Goal: Information Seeking & Learning: Learn about a topic

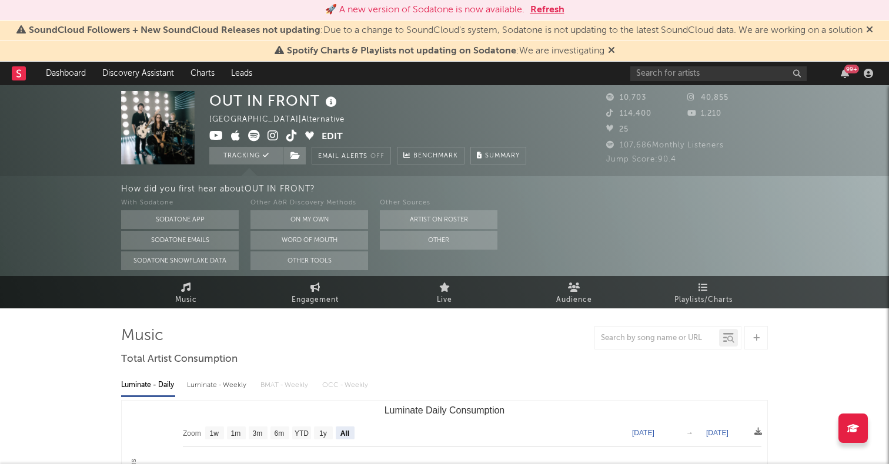
select select "All"
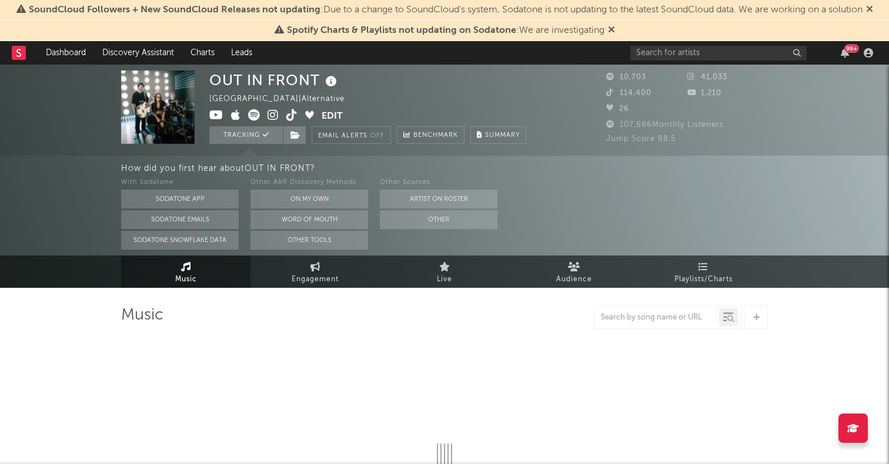
select select "6m"
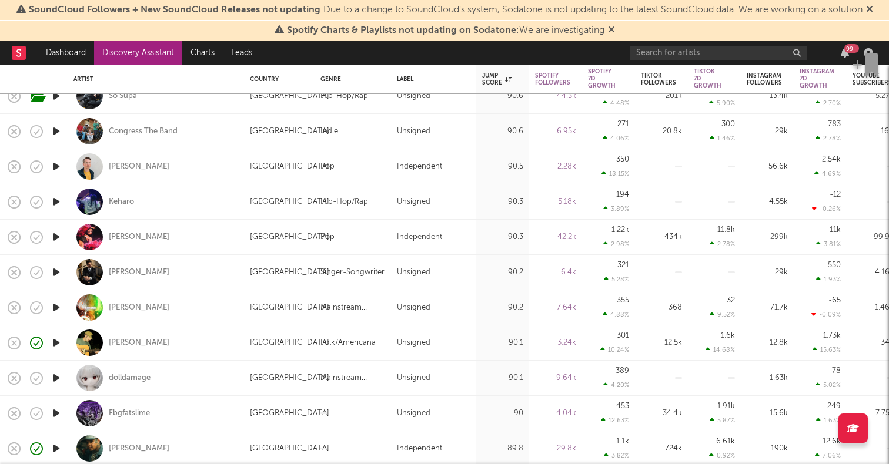
click at [51, 205] on icon "button" at bounding box center [56, 202] width 12 height 15
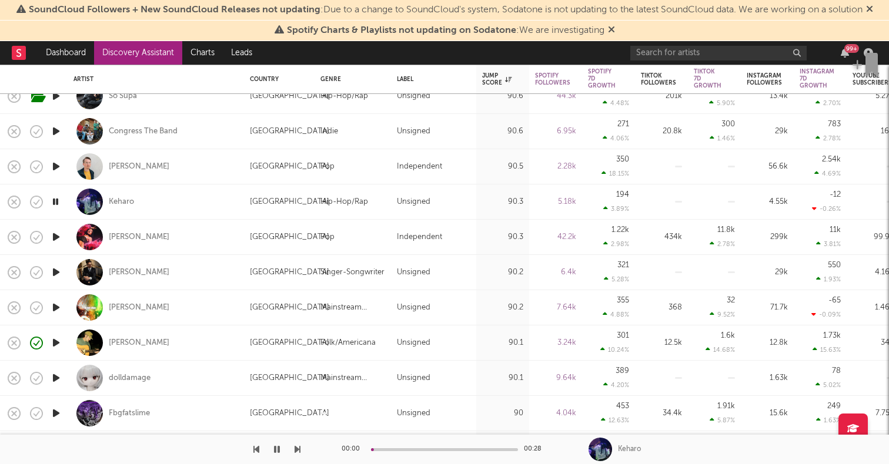
click at [55, 164] on icon "button" at bounding box center [56, 166] width 12 height 15
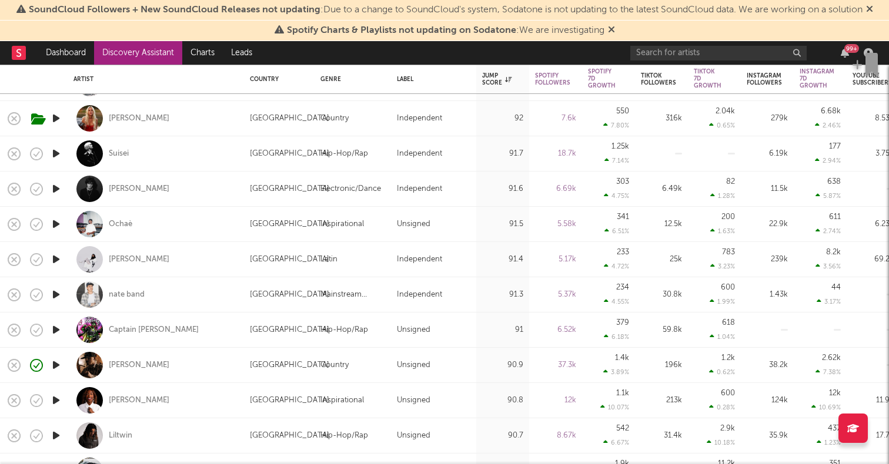
click at [54, 188] on icon "button" at bounding box center [56, 189] width 12 height 15
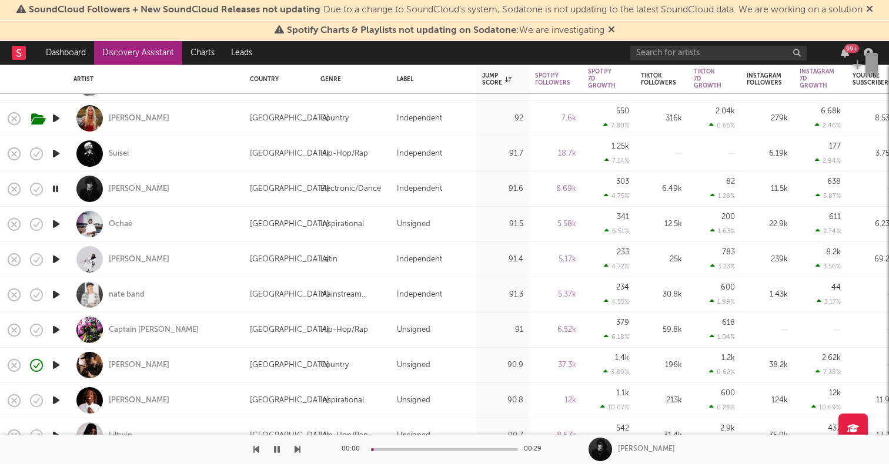
click at [56, 223] on icon "button" at bounding box center [56, 224] width 12 height 15
click at [55, 256] on icon "button" at bounding box center [56, 259] width 12 height 15
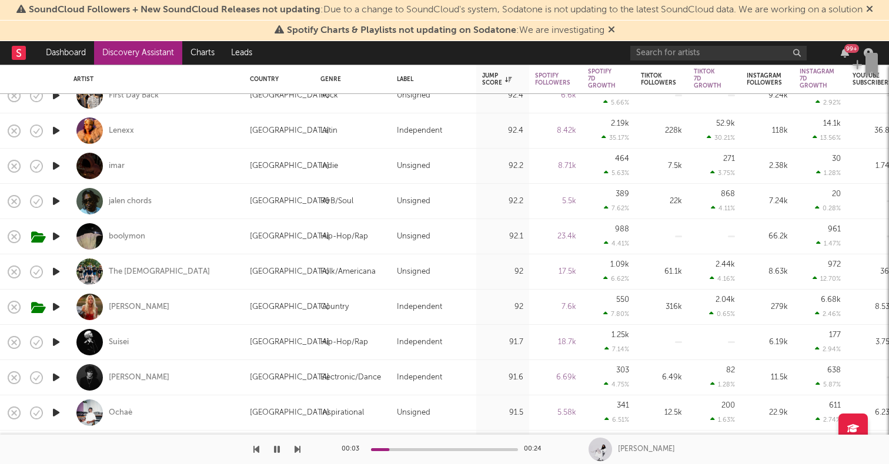
click at [55, 268] on icon "button" at bounding box center [56, 272] width 12 height 15
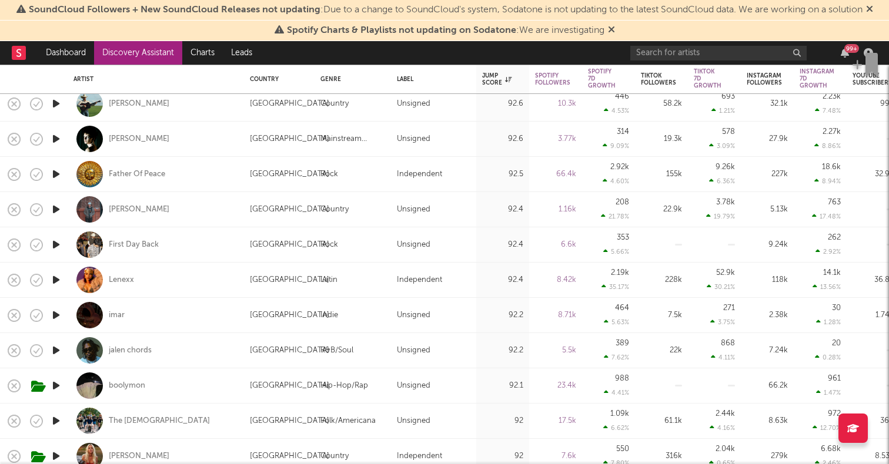
click at [55, 248] on icon "button" at bounding box center [56, 245] width 12 height 15
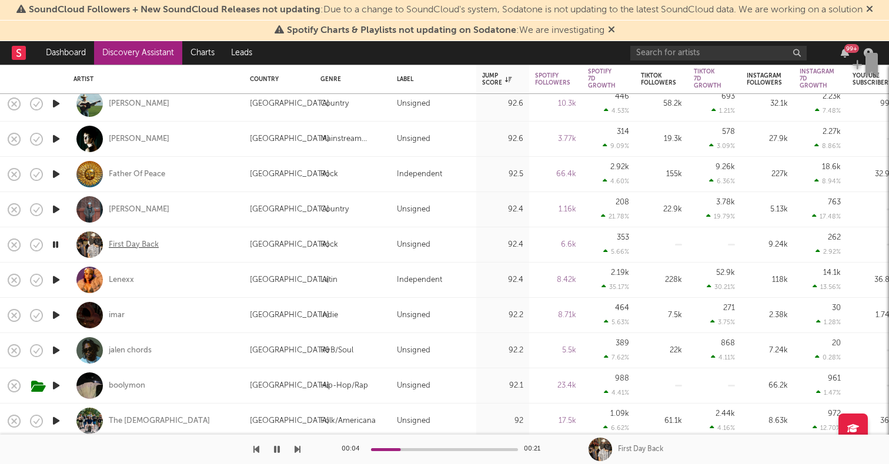
click at [145, 248] on div "First Day Back" at bounding box center [134, 245] width 50 height 11
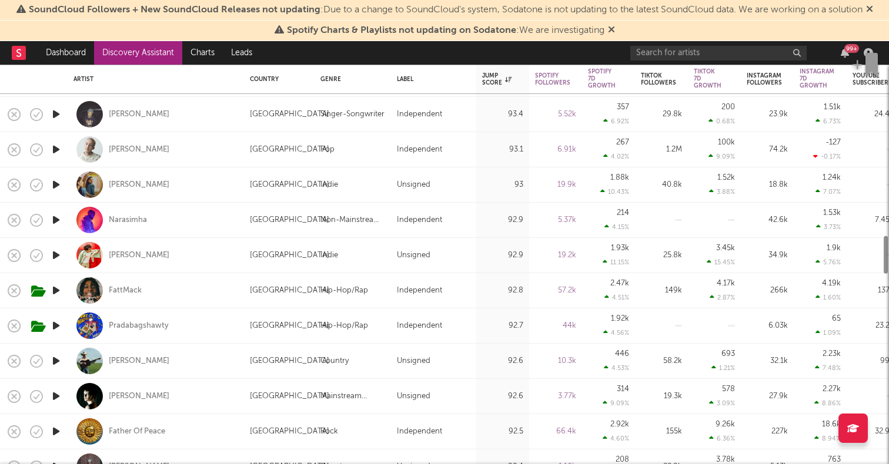
click at [51, 253] on icon "button" at bounding box center [56, 255] width 12 height 15
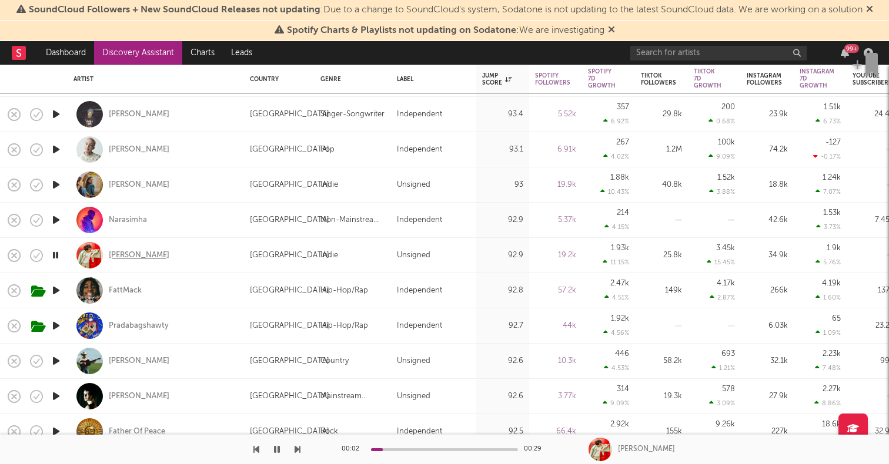
click at [118, 258] on div "Cam Rao" at bounding box center [139, 255] width 61 height 11
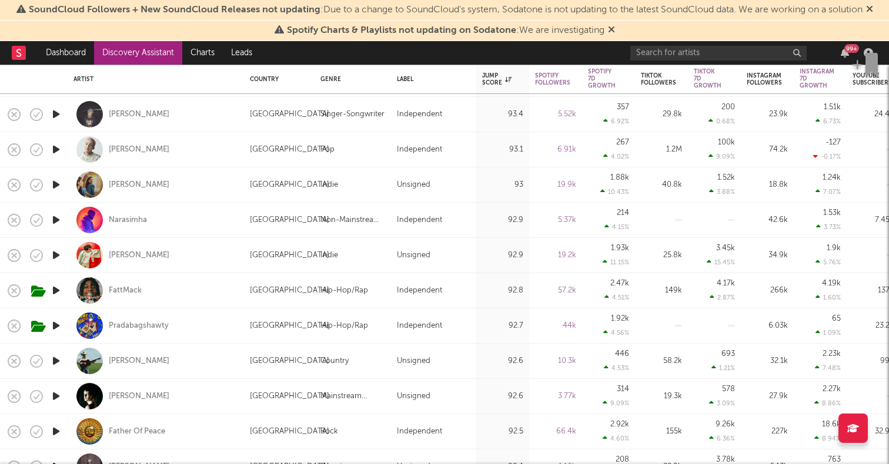
click at [56, 219] on icon "button" at bounding box center [56, 220] width 12 height 15
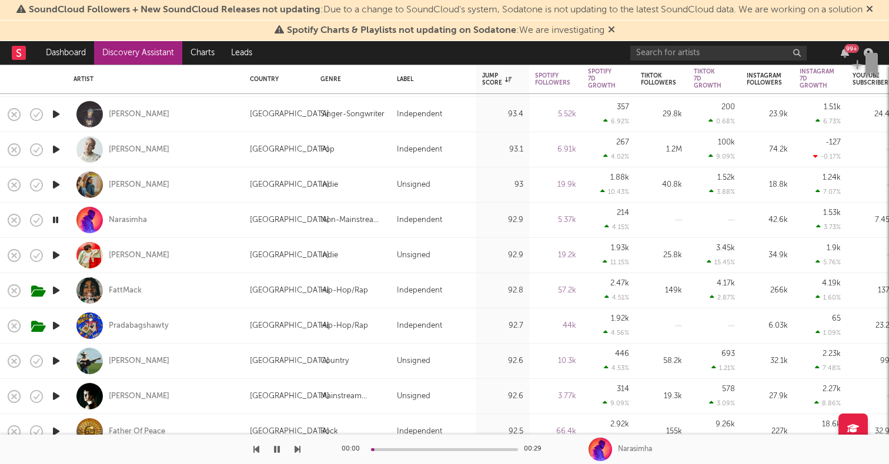
click at [56, 219] on icon "button" at bounding box center [55, 220] width 11 height 15
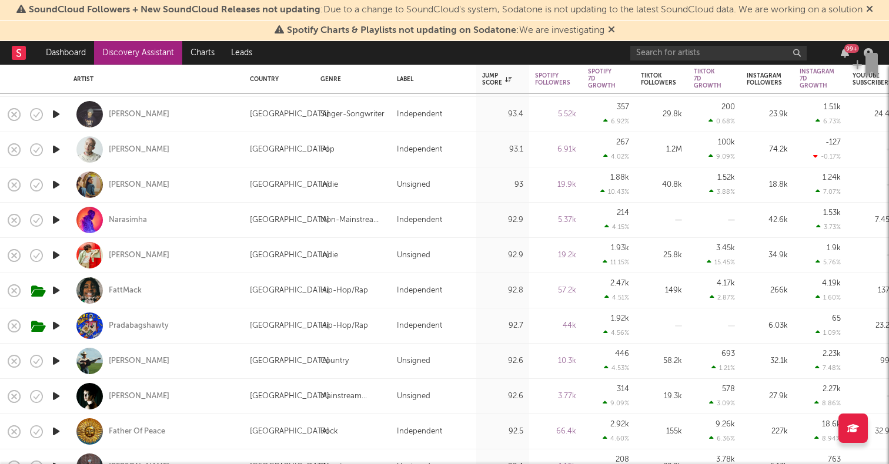
click at [54, 183] on icon "button" at bounding box center [56, 185] width 12 height 15
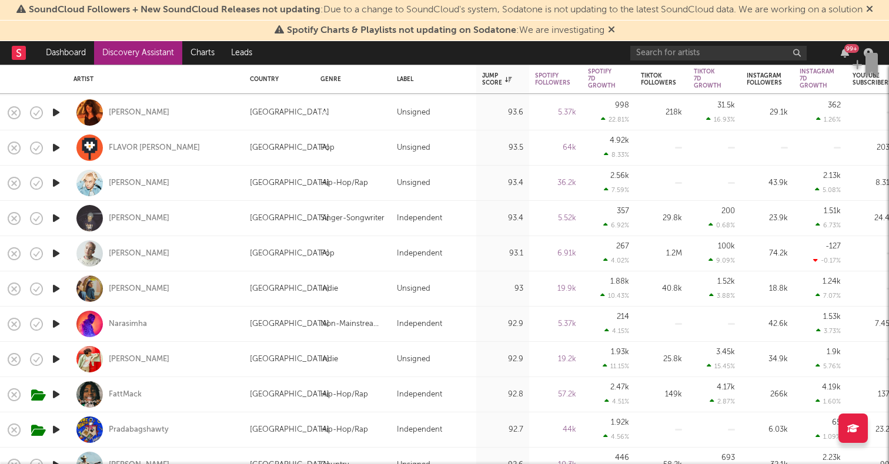
click at [59, 253] on icon "button" at bounding box center [56, 253] width 12 height 15
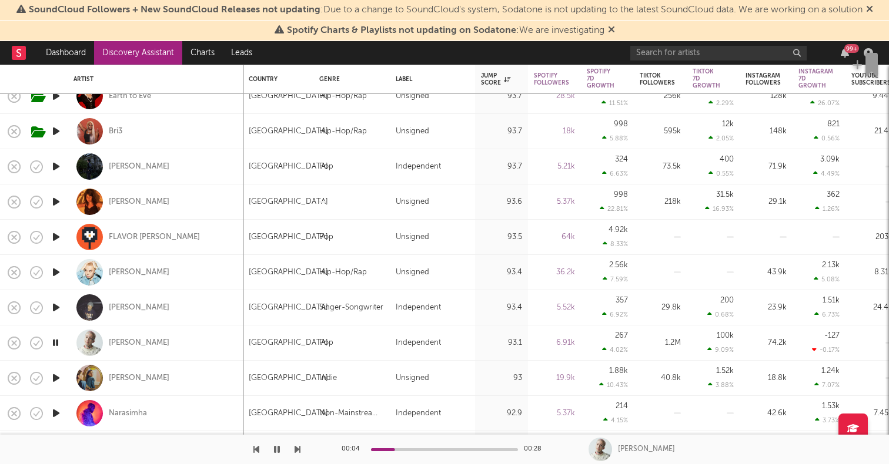
click at [56, 308] on icon "button" at bounding box center [56, 307] width 12 height 15
click at [56, 308] on icon "button" at bounding box center [55, 307] width 11 height 15
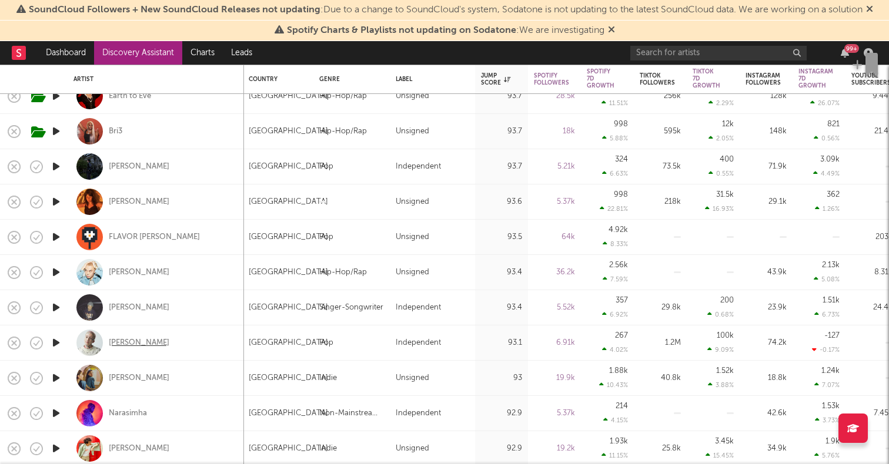
click at [128, 347] on div "Summer Jones" at bounding box center [139, 343] width 61 height 11
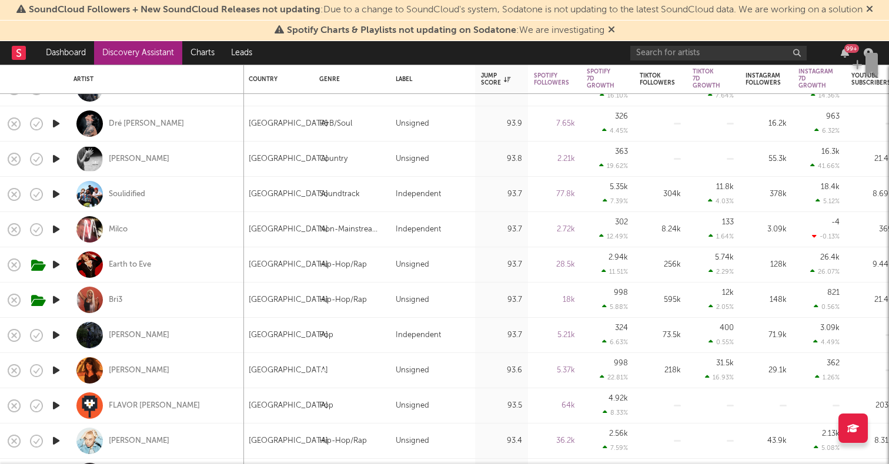
click at [58, 190] on icon "button" at bounding box center [56, 194] width 12 height 15
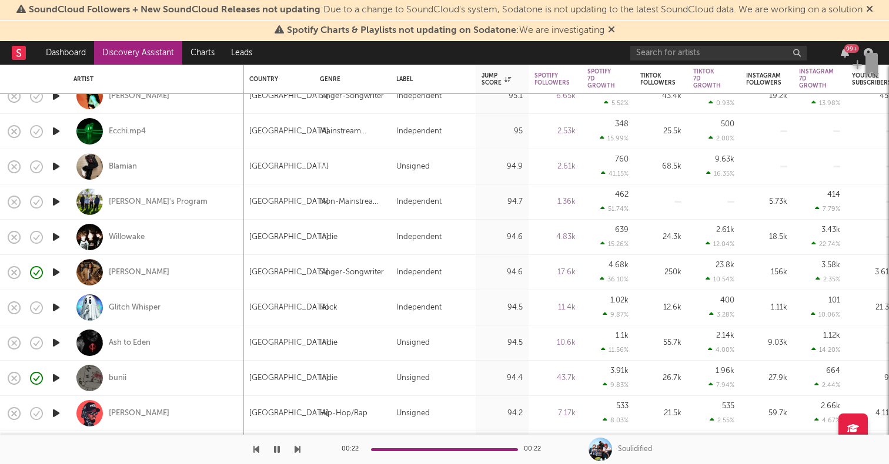
click at [62, 268] on icon "button" at bounding box center [56, 272] width 12 height 15
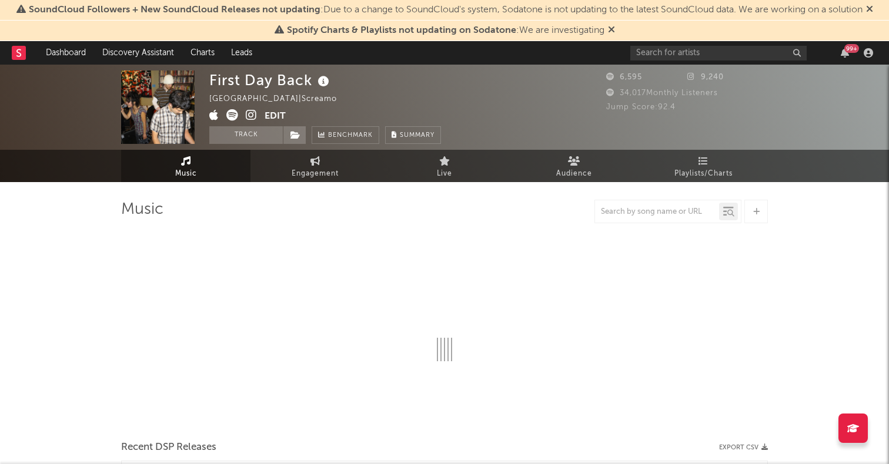
select select "1w"
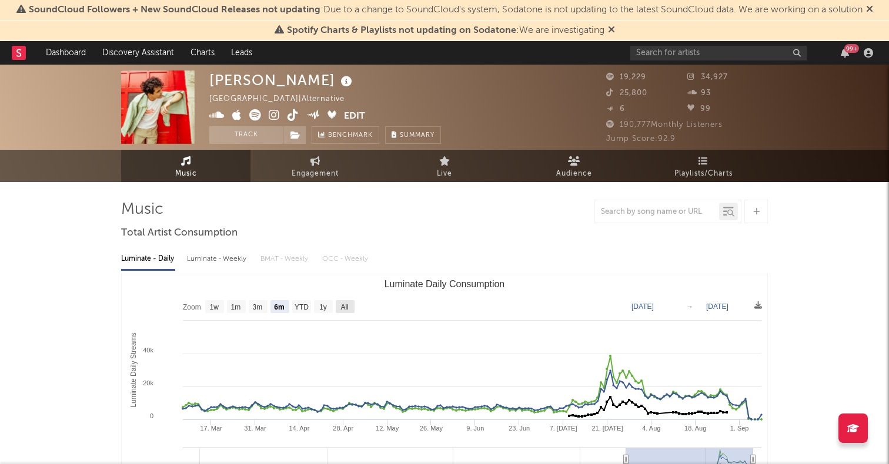
click at [347, 306] on text "All" at bounding box center [344, 307] width 8 height 8
select select "All"
type input "2023-06-18"
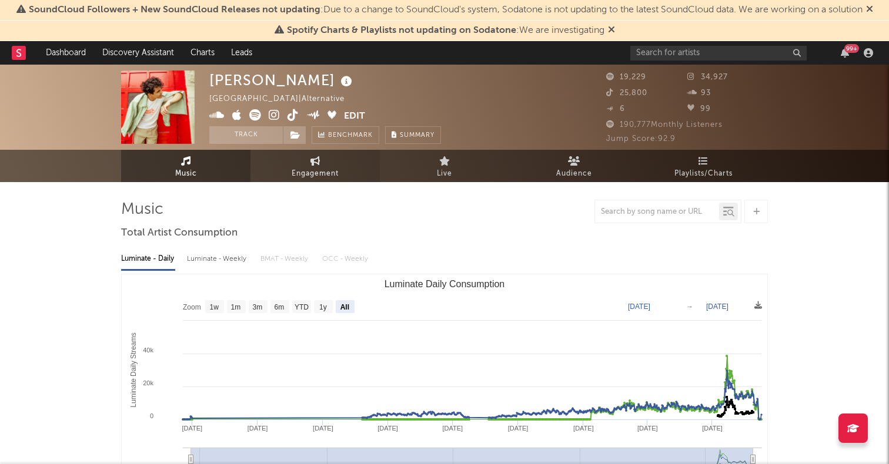
click at [334, 177] on span "Engagement" at bounding box center [315, 174] width 47 height 14
select select "1w"
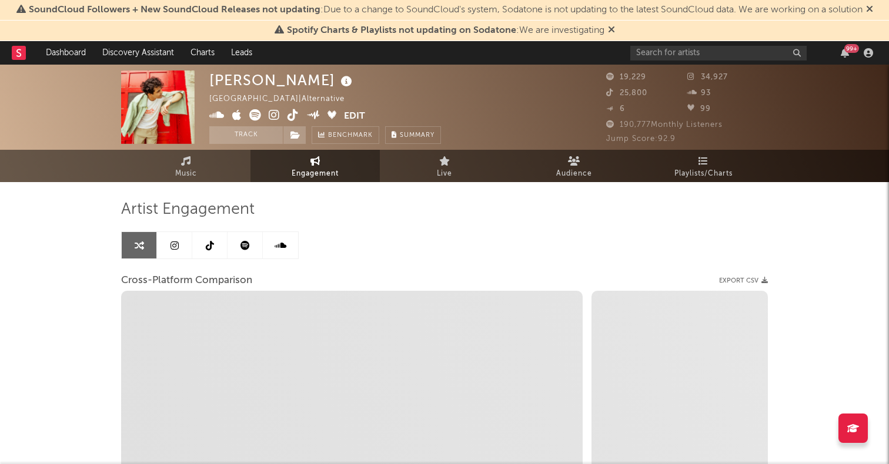
click at [181, 256] on link at bounding box center [174, 245] width 35 height 26
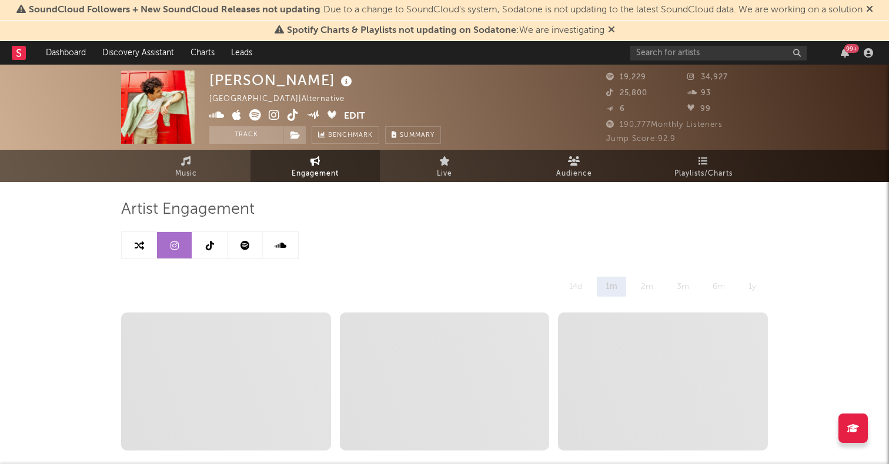
select select "6m"
click at [202, 252] on link at bounding box center [209, 245] width 35 height 26
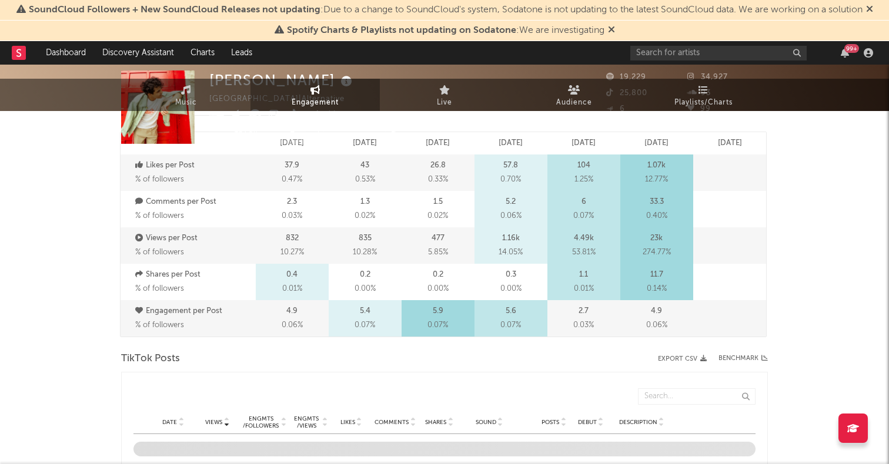
select select "6m"
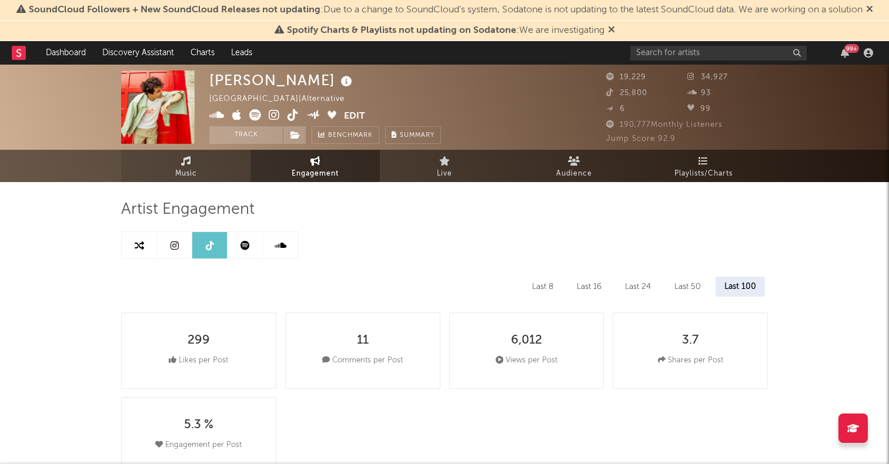
click at [190, 159] on icon at bounding box center [186, 160] width 10 height 9
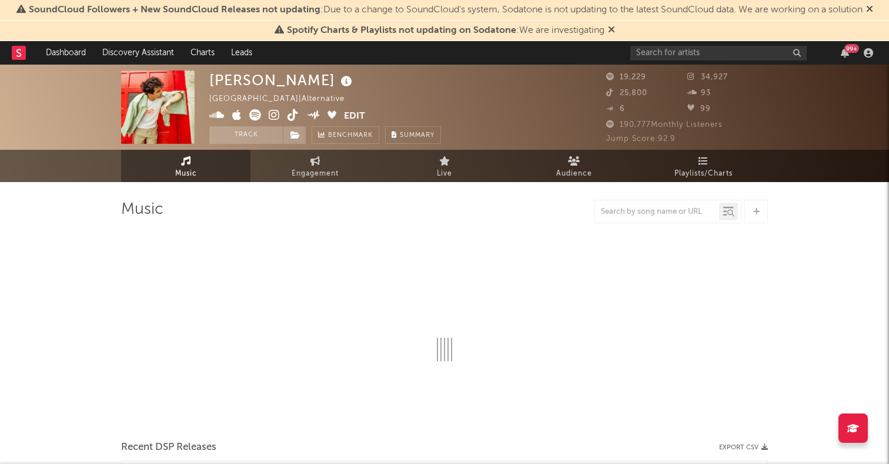
select select "6m"
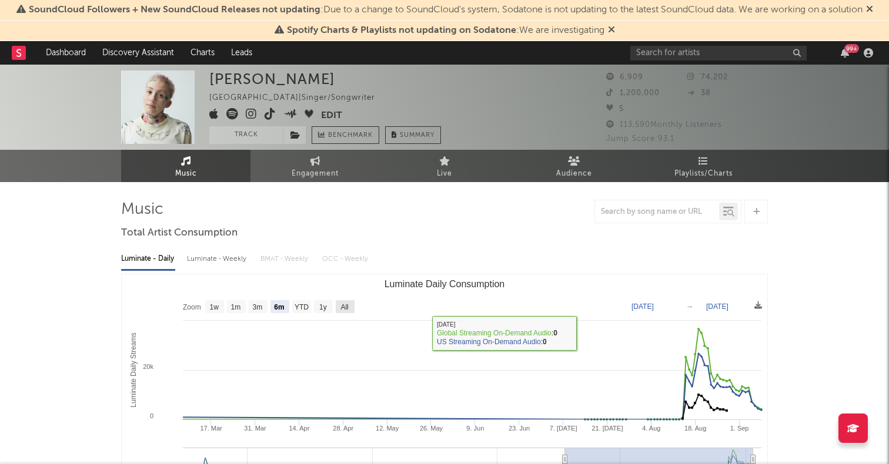
click at [346, 310] on text "All" at bounding box center [344, 307] width 8 height 8
select select "All"
type input "2024-03-07"
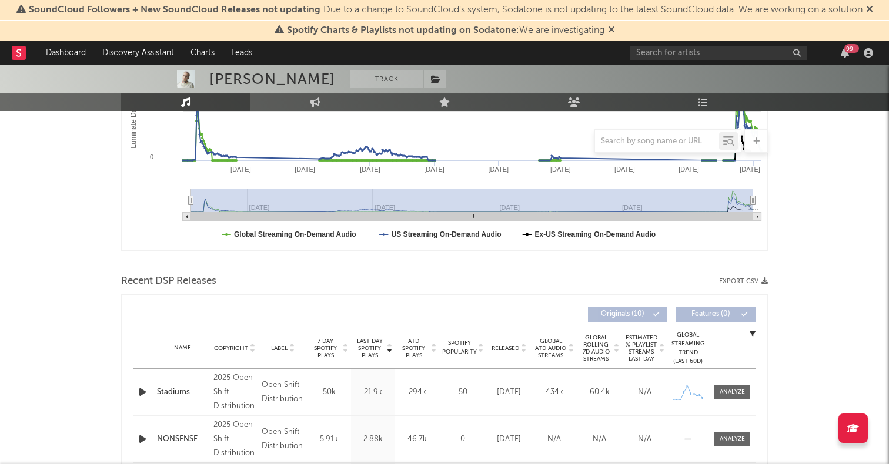
scroll to position [333, 0]
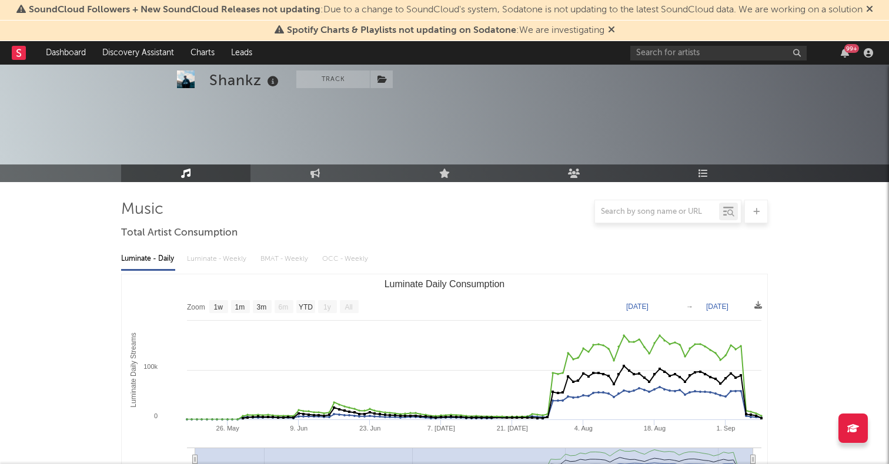
select select "1w"
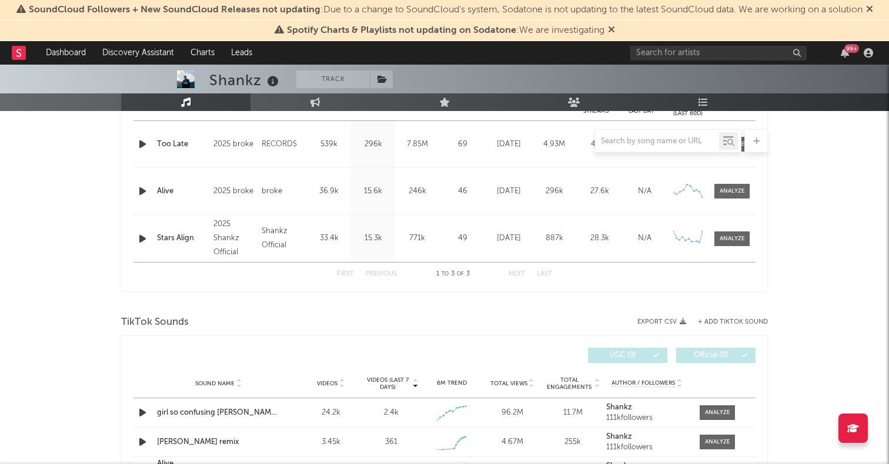
click at [692, 61] on div "99 +" at bounding box center [753, 53] width 247 height 24
click at [693, 58] on input "text" at bounding box center [718, 53] width 176 height 15
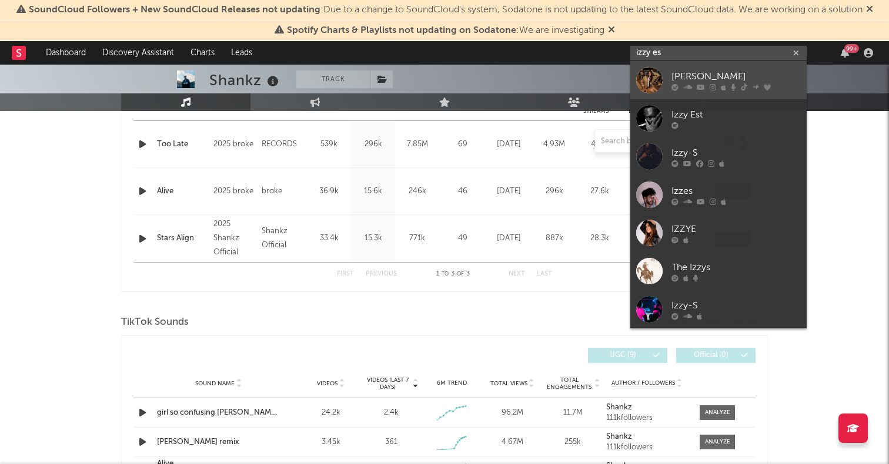
type input "izzy es"
click at [655, 73] on div at bounding box center [649, 80] width 26 height 26
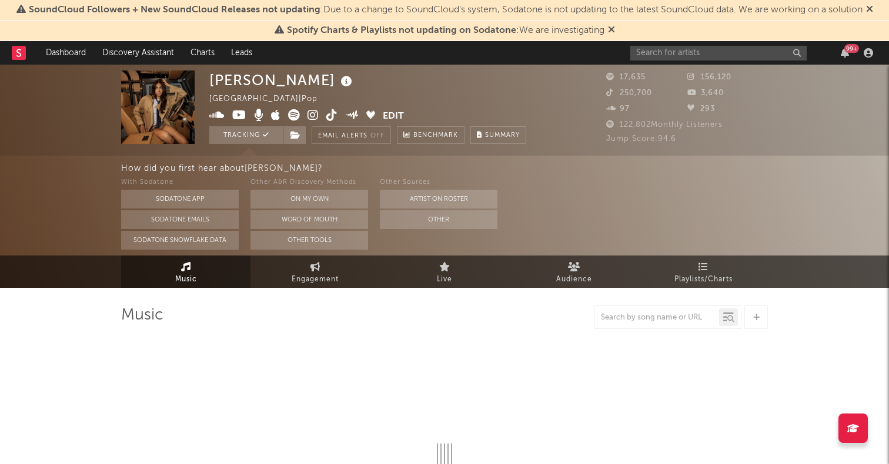
select select "6m"
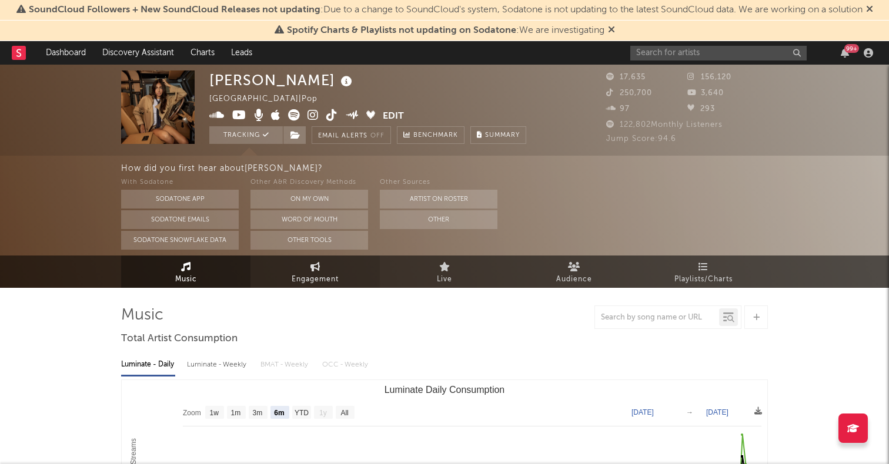
click at [312, 285] on span "Engagement" at bounding box center [315, 280] width 47 height 14
select select "1w"
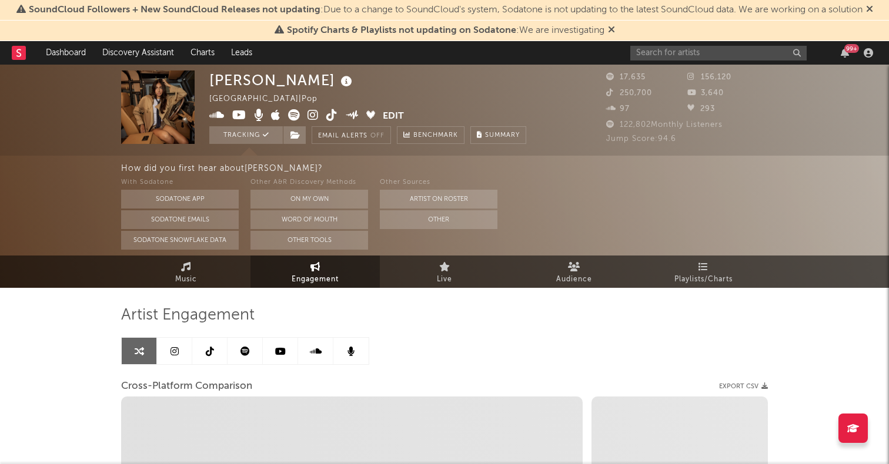
click at [179, 344] on link at bounding box center [174, 351] width 35 height 26
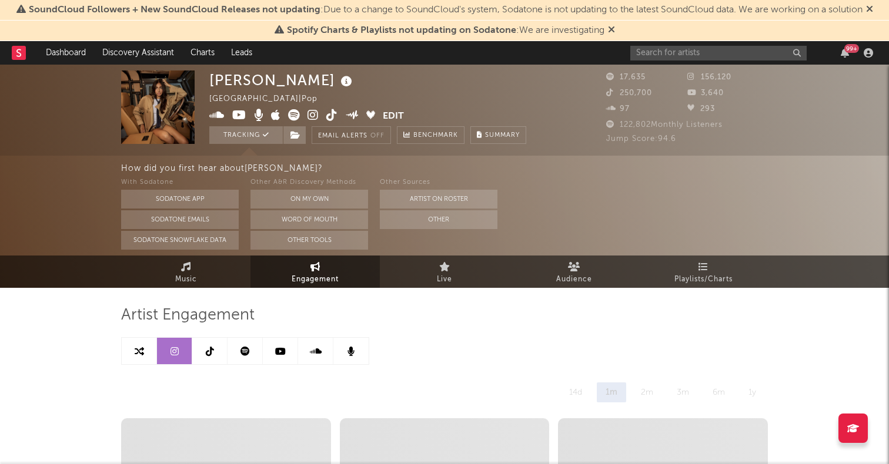
click at [211, 350] on icon at bounding box center [210, 351] width 8 height 9
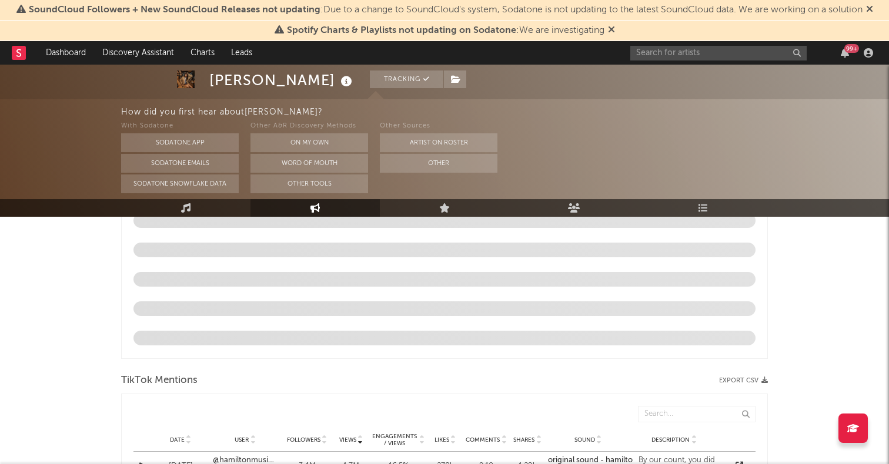
select select "6m"
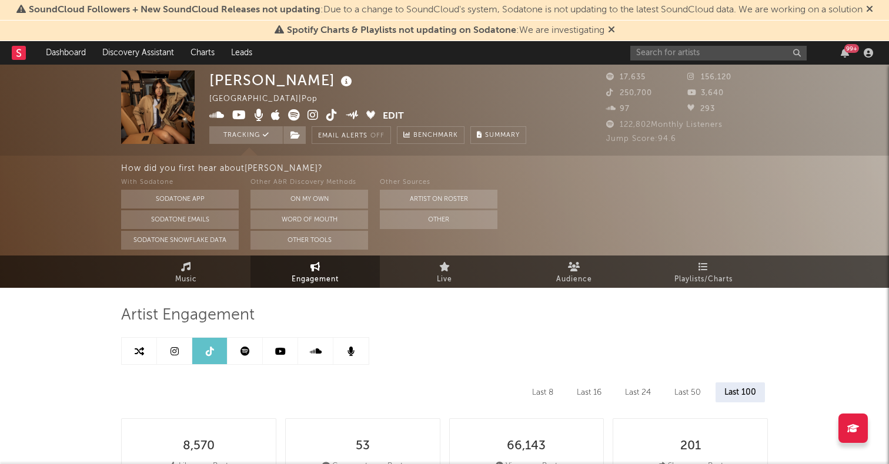
click at [159, 345] on link at bounding box center [174, 351] width 35 height 26
select select "6m"
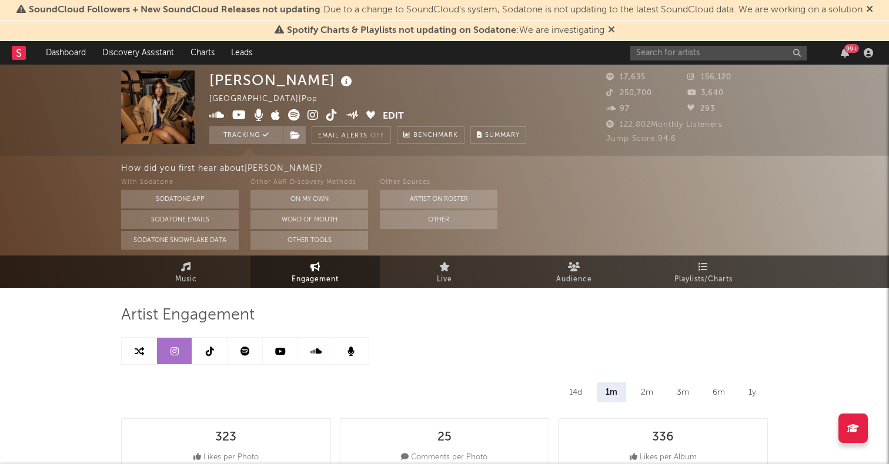
click at [171, 349] on icon at bounding box center [175, 351] width 8 height 9
click at [183, 266] on icon at bounding box center [186, 266] width 10 height 9
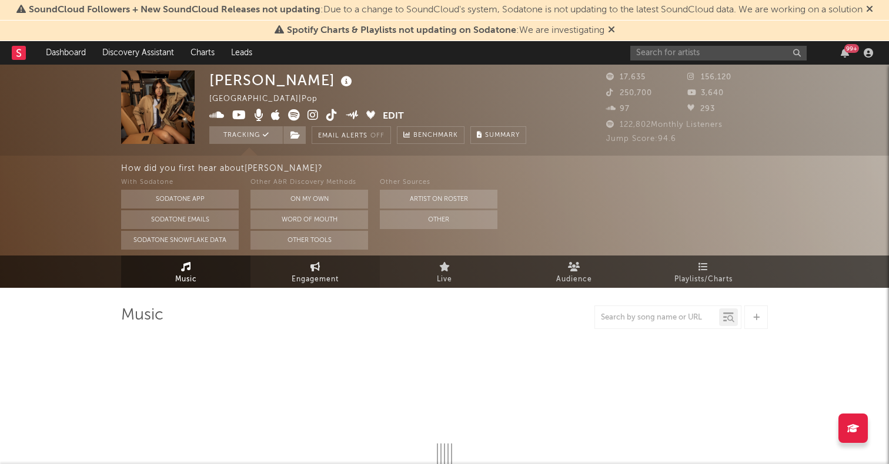
click at [285, 275] on link "Engagement" at bounding box center [314, 272] width 129 height 32
select select "1w"
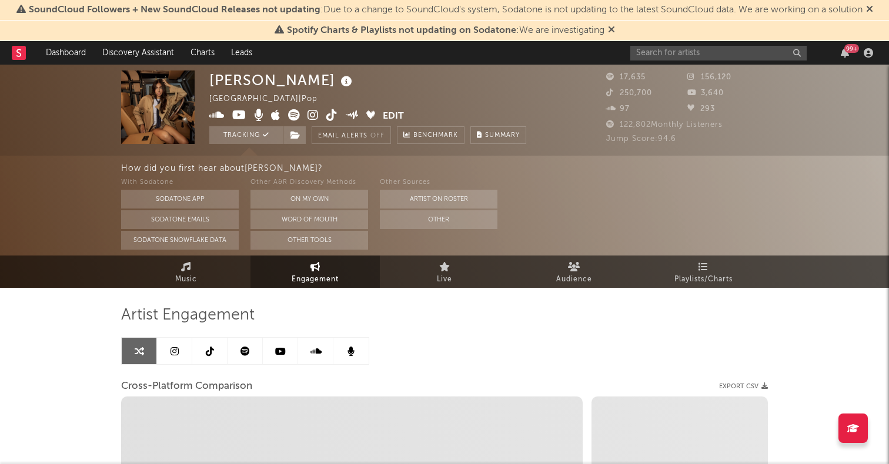
click at [206, 357] on link at bounding box center [209, 351] width 35 height 26
select select "6m"
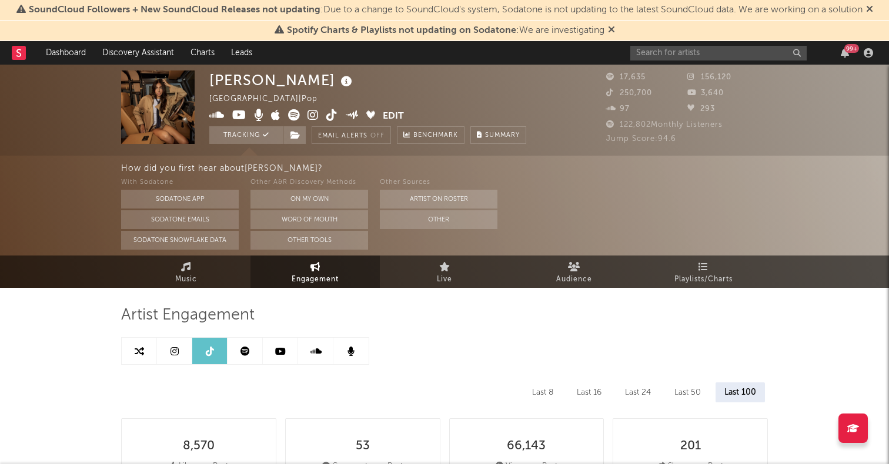
click at [281, 350] on icon at bounding box center [280, 351] width 11 height 9
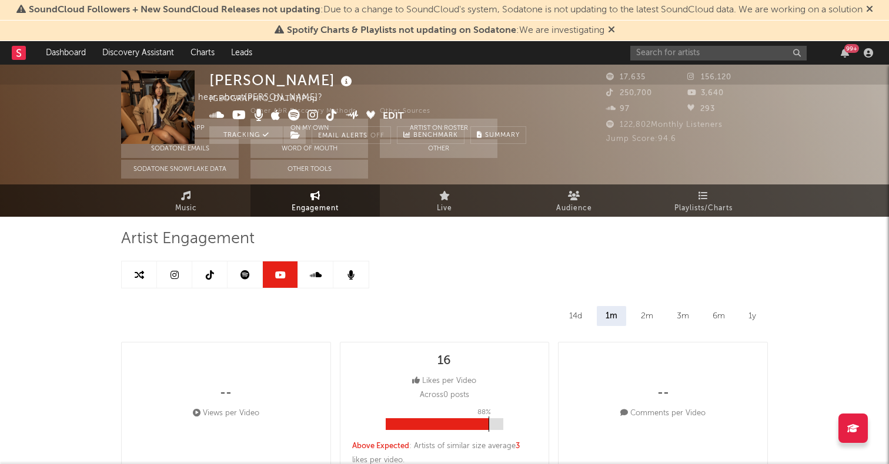
select select "6m"
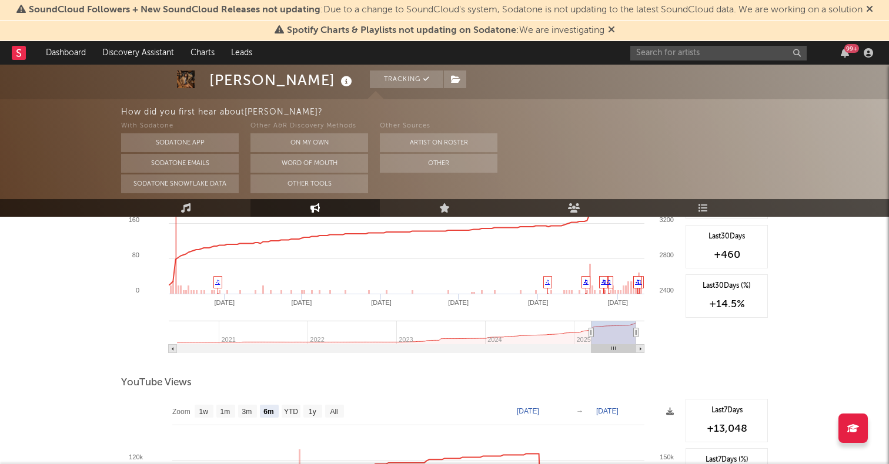
scroll to position [895, 0]
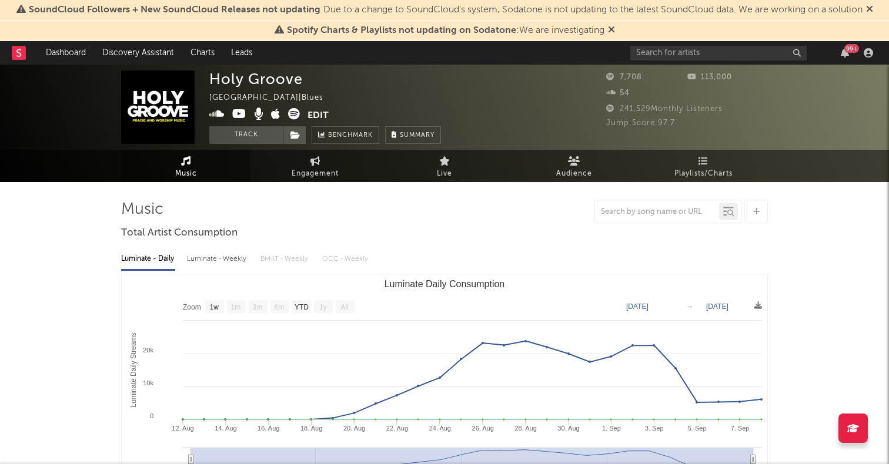
select select "1w"
click at [673, 51] on input "text" at bounding box center [718, 53] width 176 height 15
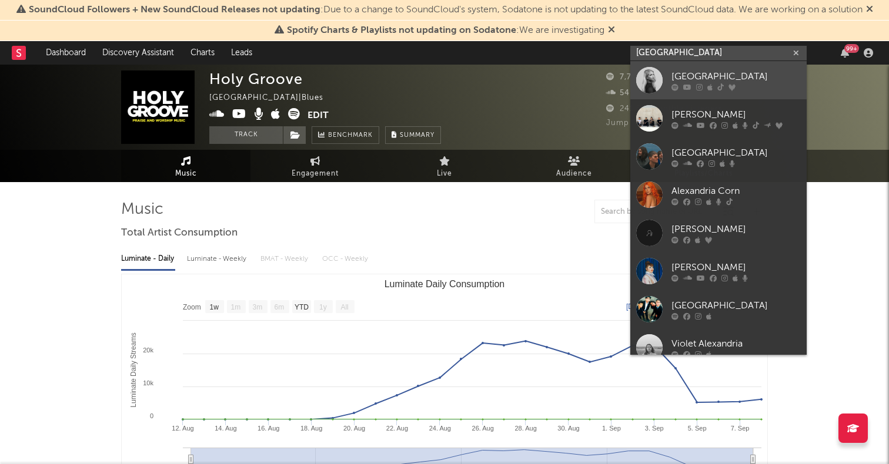
type input "alexandria"
click at [651, 78] on div at bounding box center [649, 80] width 26 height 26
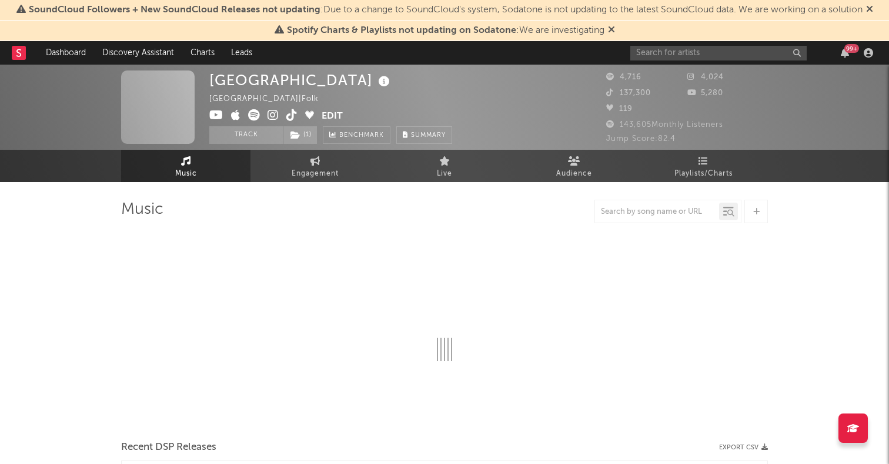
select select "1w"
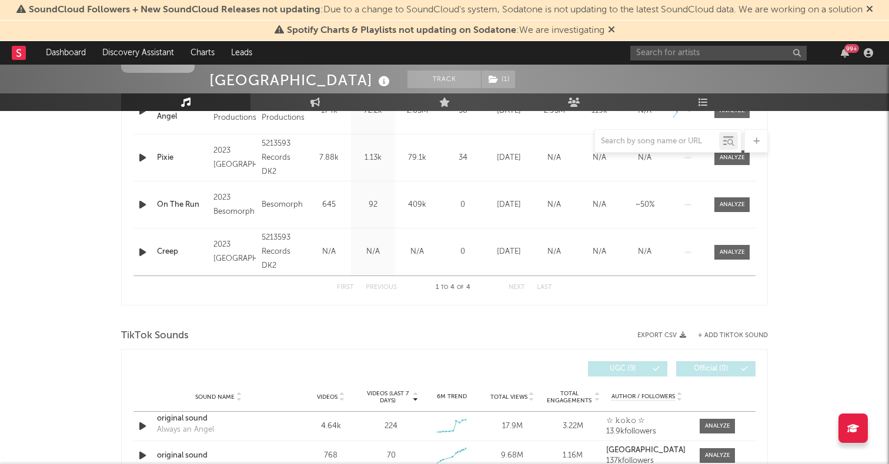
scroll to position [724, 0]
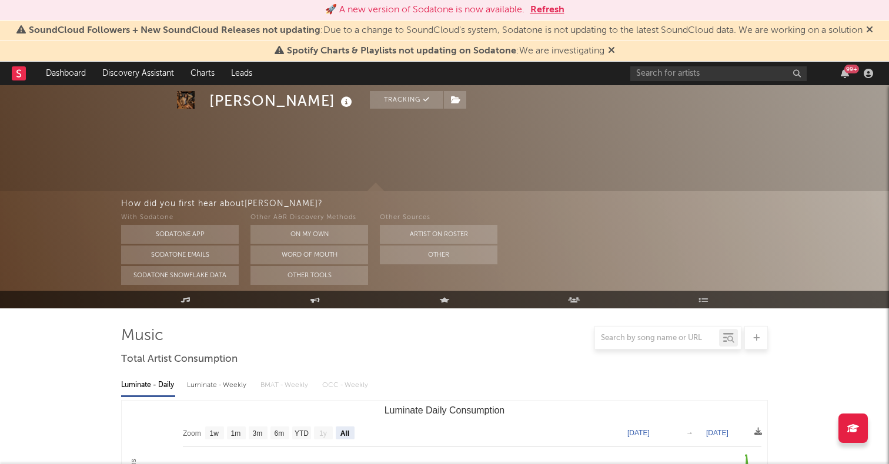
select select "All"
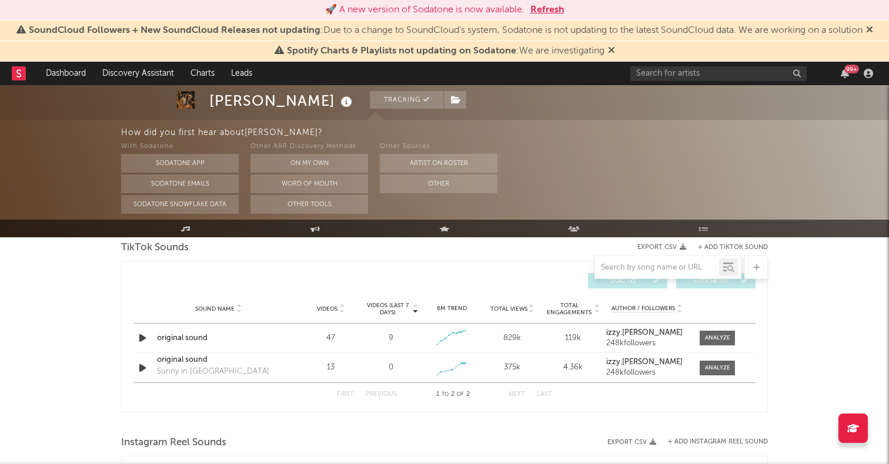
scroll to position [1002, 0]
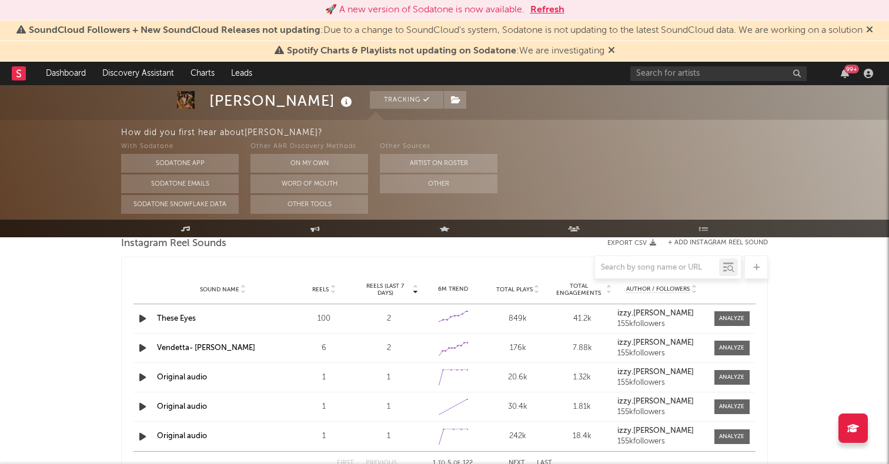
click at [138, 320] on icon "button" at bounding box center [142, 319] width 12 height 15
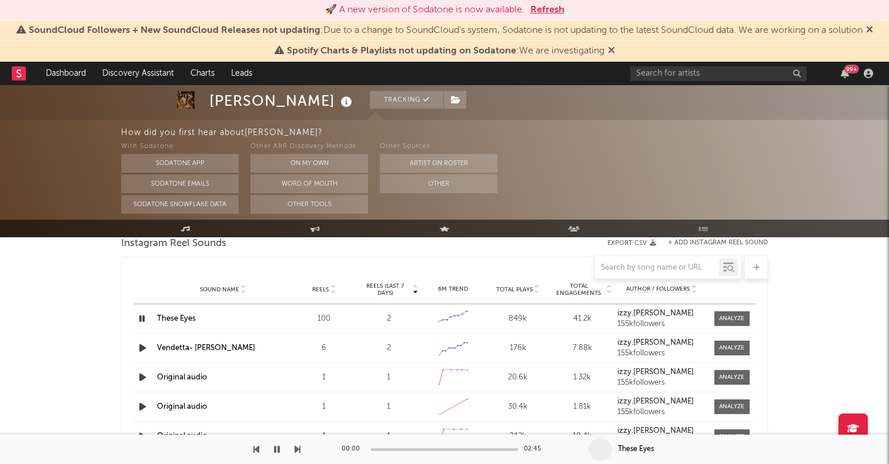
click at [138, 320] on icon "button" at bounding box center [141, 319] width 11 height 15
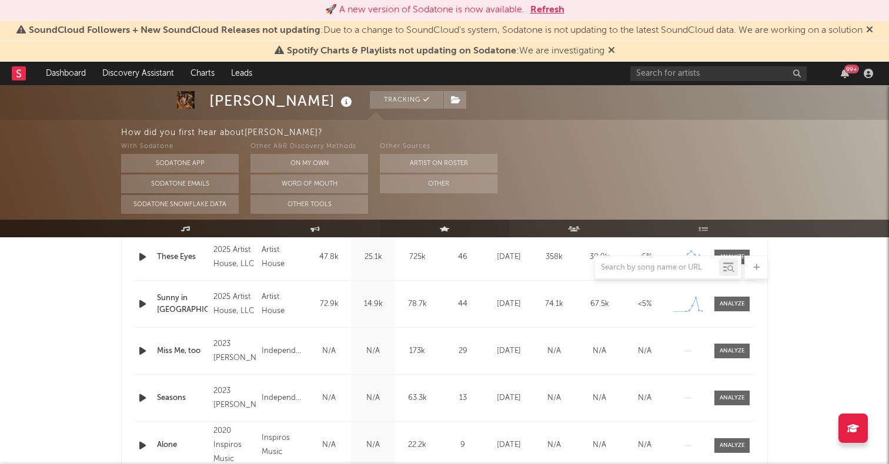
scroll to position [239, 0]
